Goal: Task Accomplishment & Management: Use online tool/utility

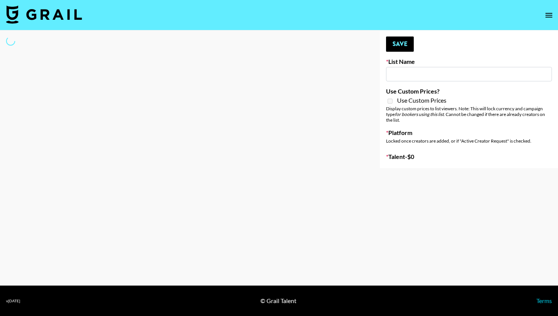
type input "Nickleback - Rockstar IG"
select select "Song"
type input "Led Zeppelin - Whole Lotta Love IG"
select select "Song"
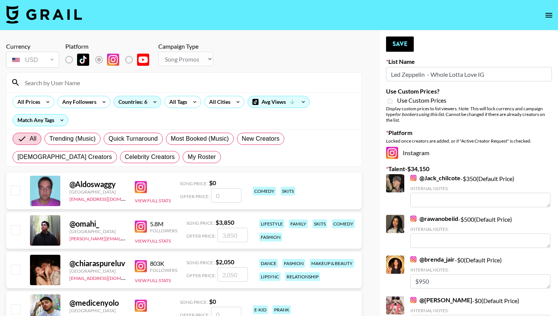
click at [104, 87] on input at bounding box center [188, 82] width 337 height 12
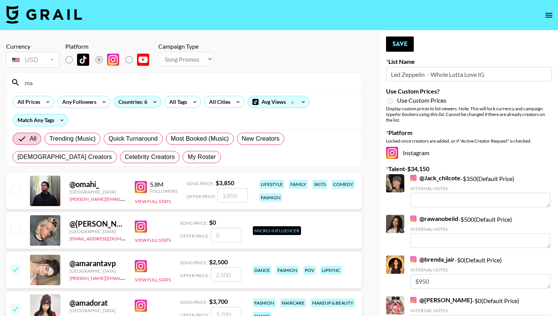
type input "m"
